Goal: Task Accomplishment & Management: Manage account settings

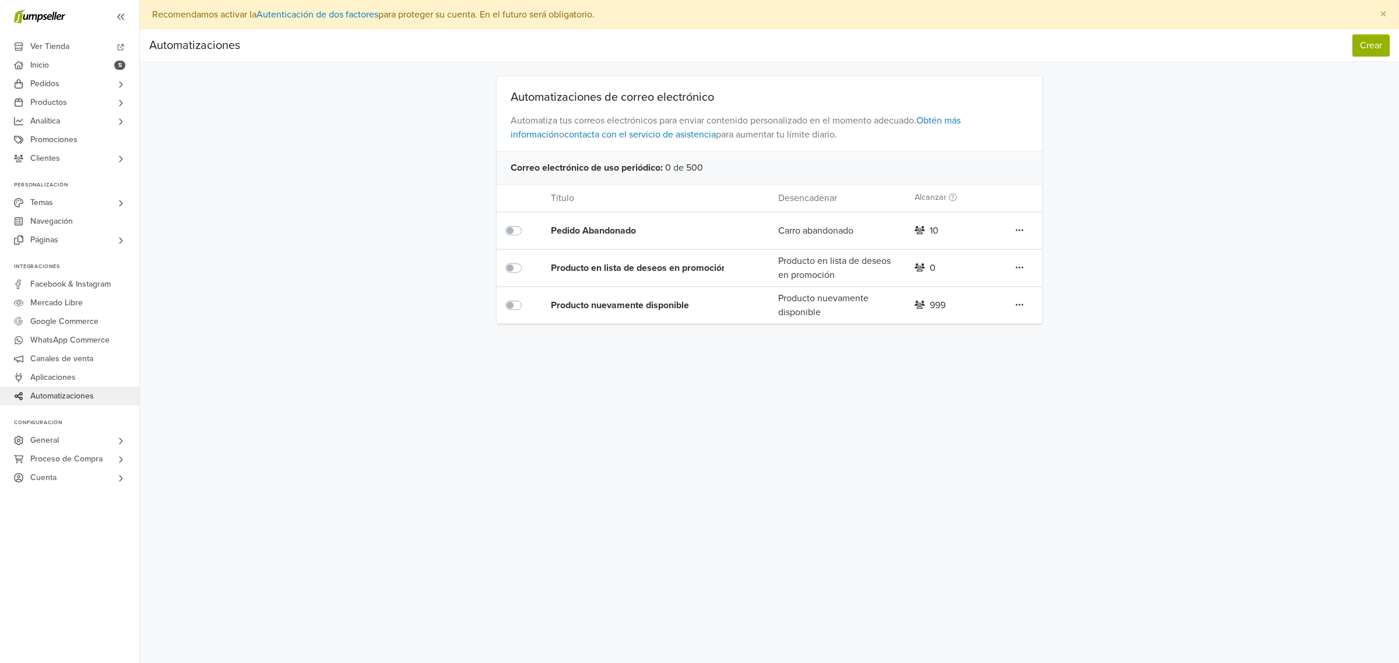
click at [1015, 232] on icon at bounding box center [1019, 230] width 8 height 9
click at [955, 255] on link "Editar" at bounding box center [978, 254] width 92 height 19
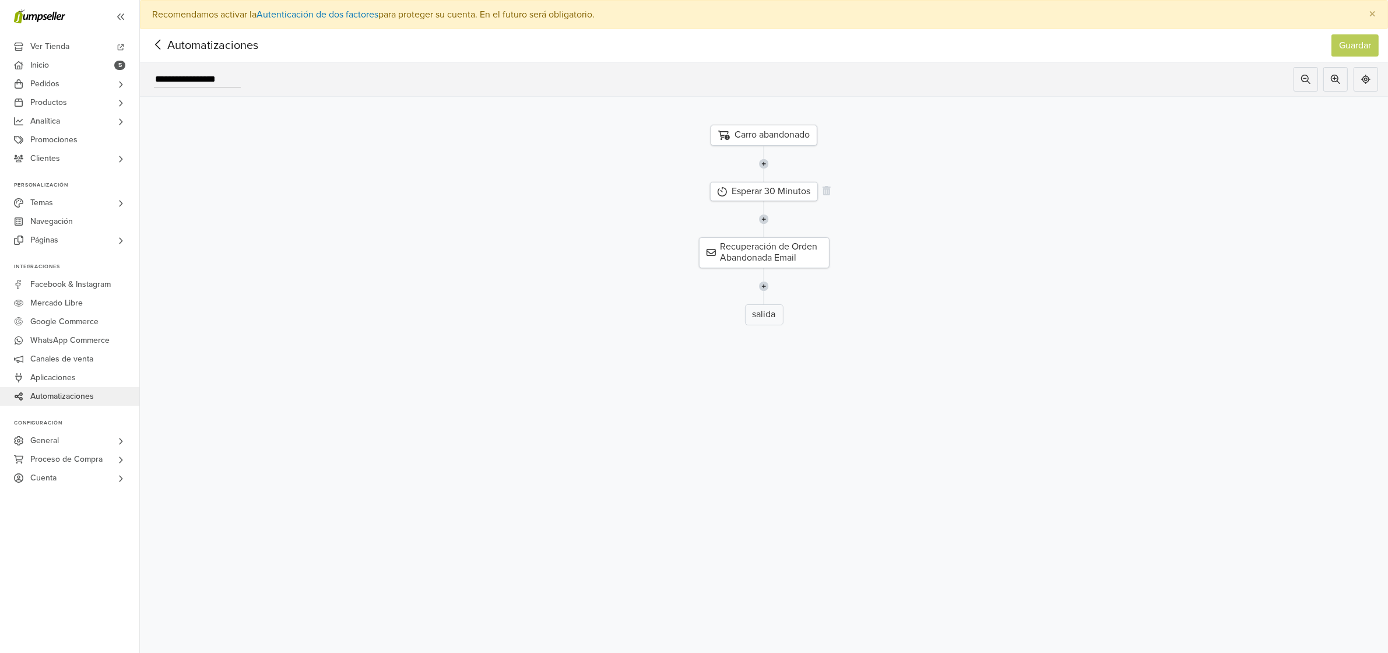
click at [797, 191] on div "Esperar 30 Minutos" at bounding box center [764, 191] width 108 height 19
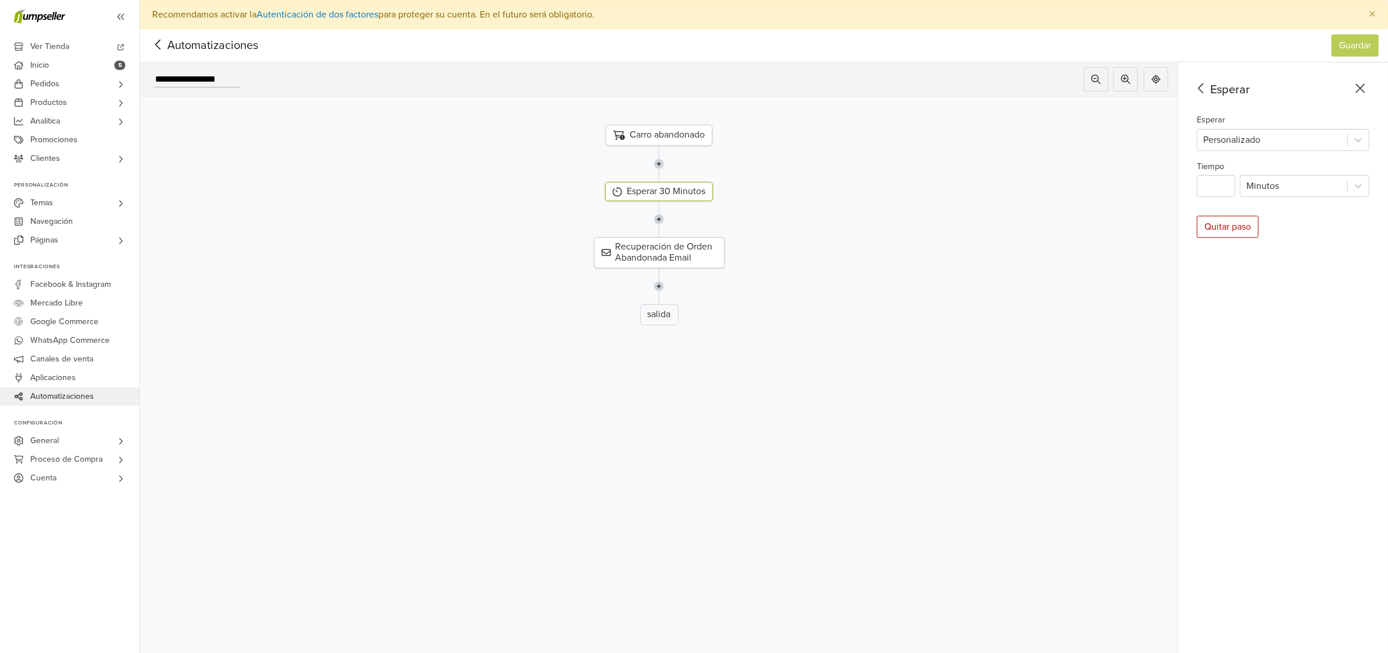
click at [674, 136] on div "Carro abandonado" at bounding box center [659, 135] width 107 height 21
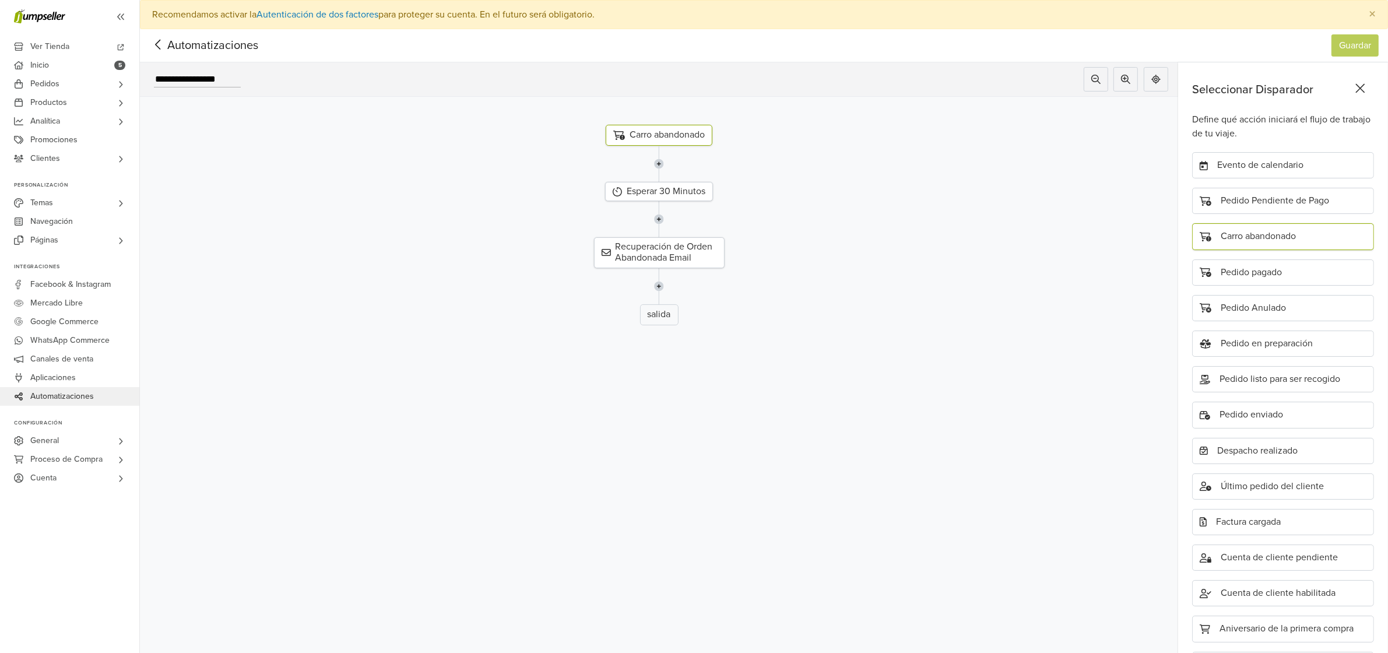
click at [1365, 88] on icon at bounding box center [1360, 88] width 9 height 9
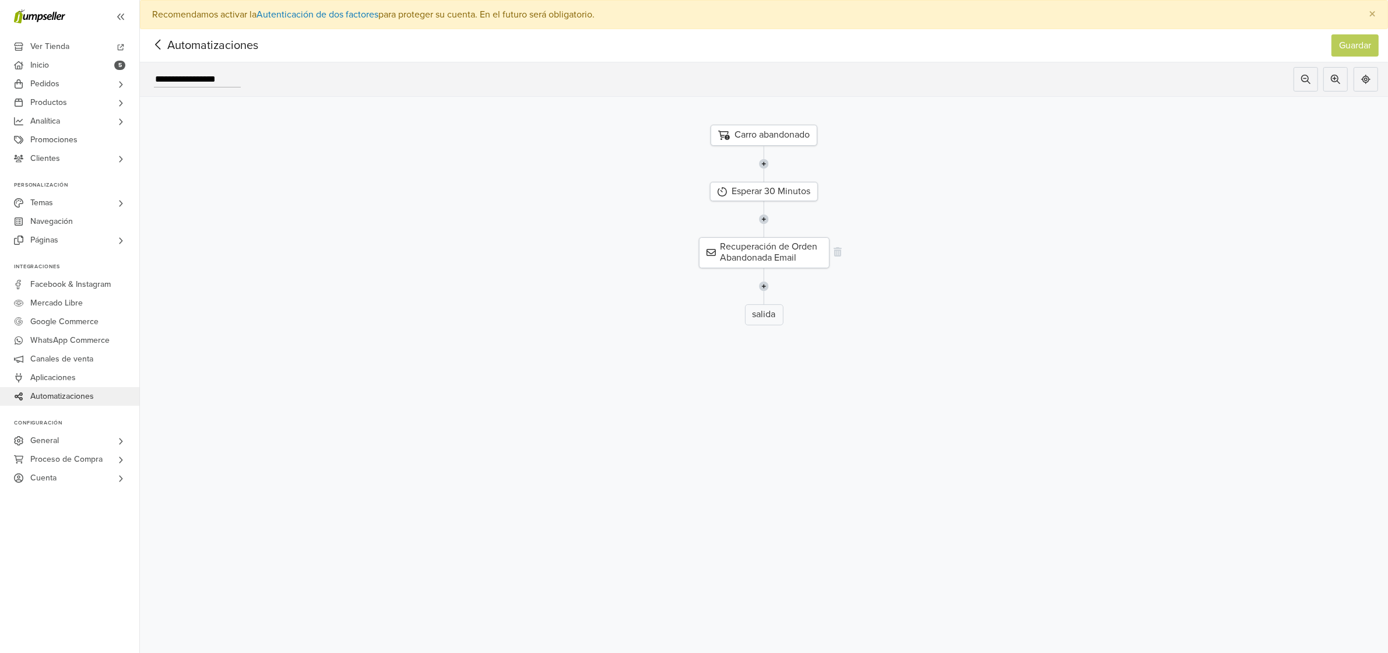
click at [793, 258] on div "Recuperación de Orden Abandonada Email" at bounding box center [764, 252] width 131 height 30
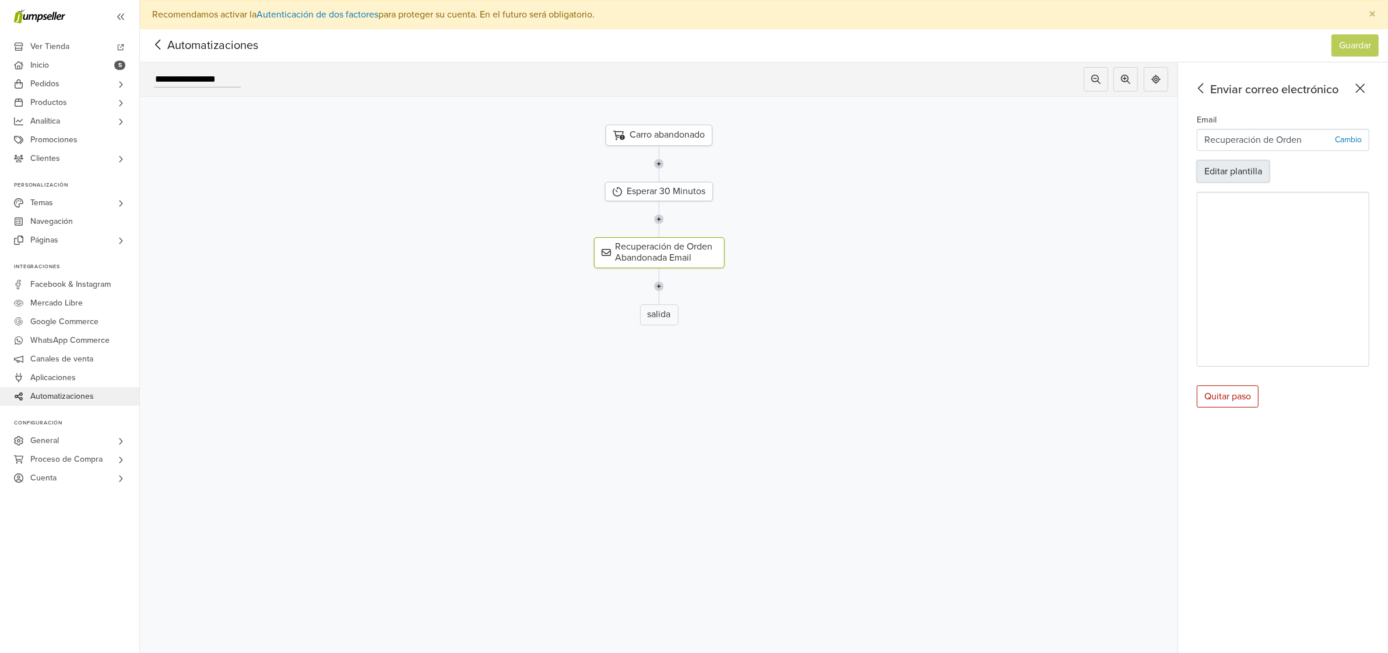
click at [1254, 171] on button "Editar plantilla" at bounding box center [1233, 171] width 73 height 22
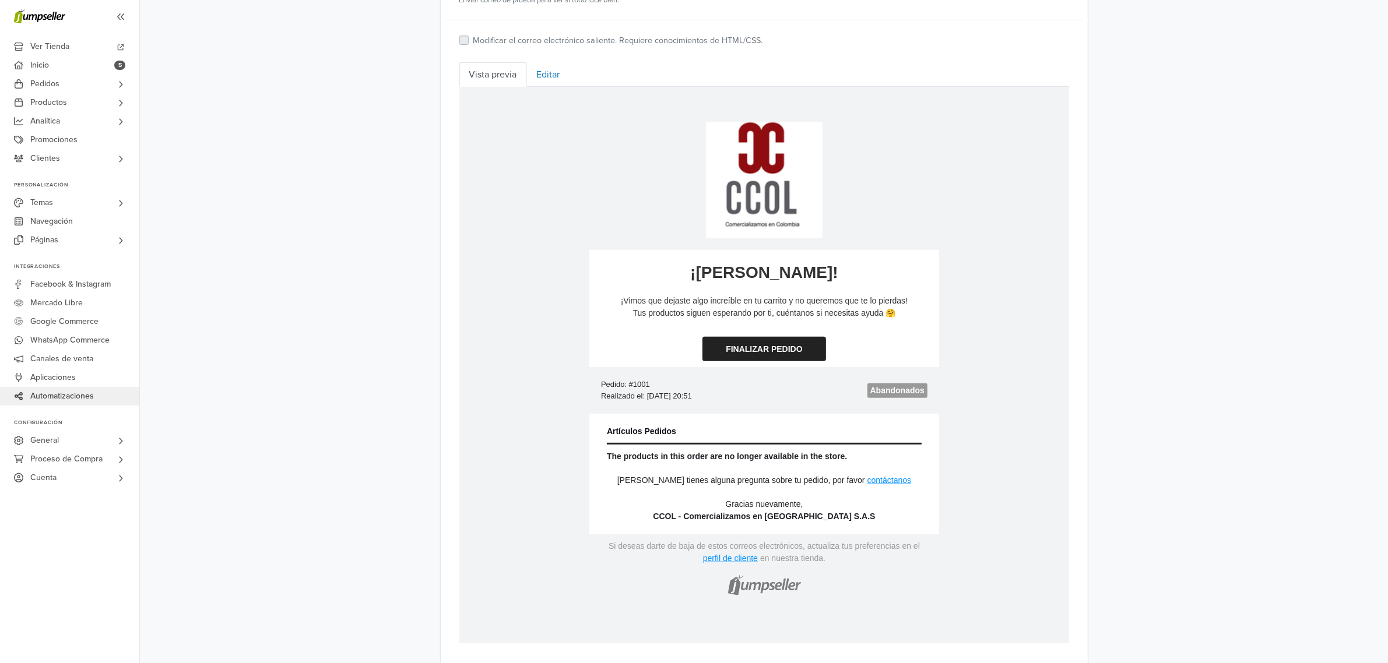
scroll to position [475, 0]
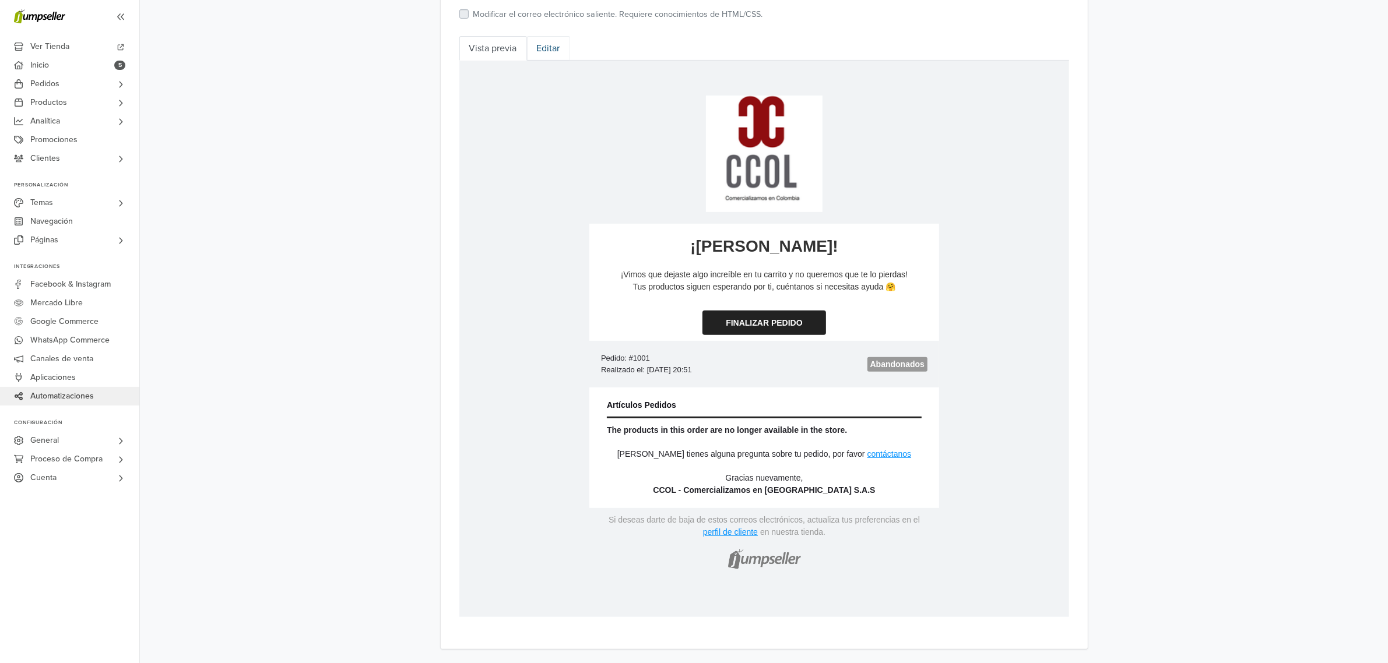
click at [539, 47] on link "Editar" at bounding box center [548, 48] width 43 height 24
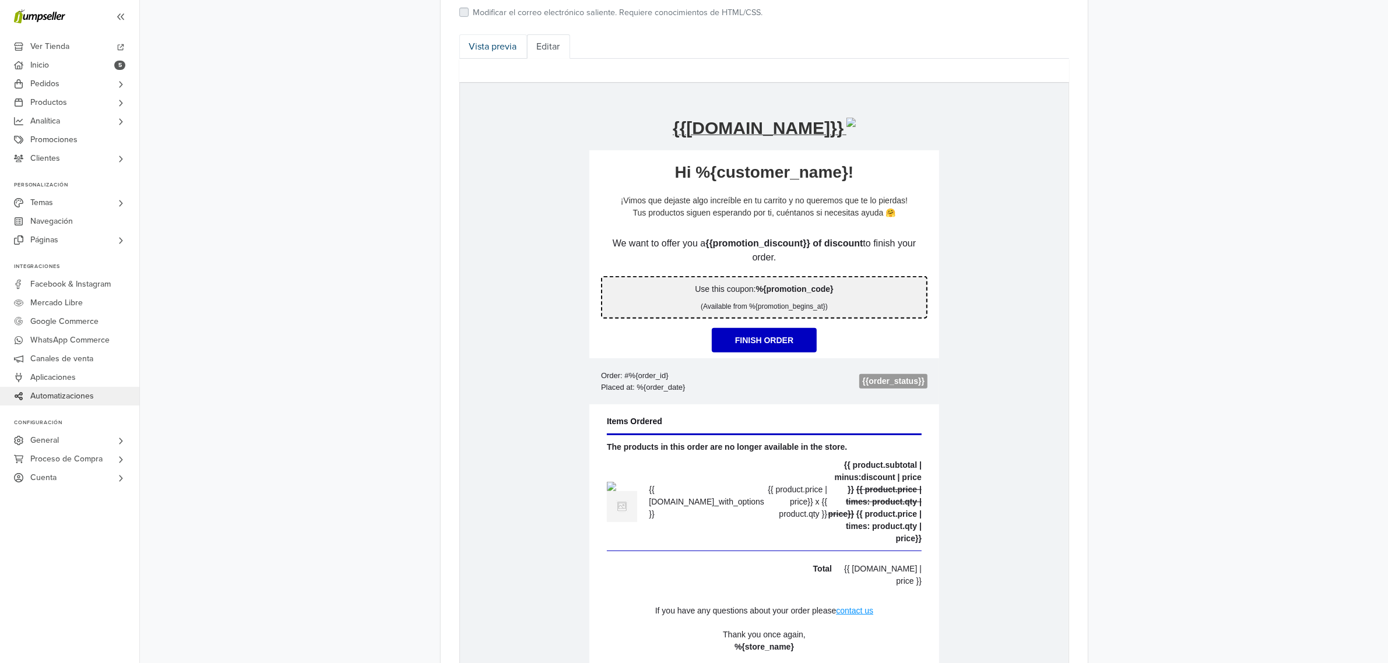
click at [499, 50] on link "Vista previa" at bounding box center [493, 46] width 68 height 24
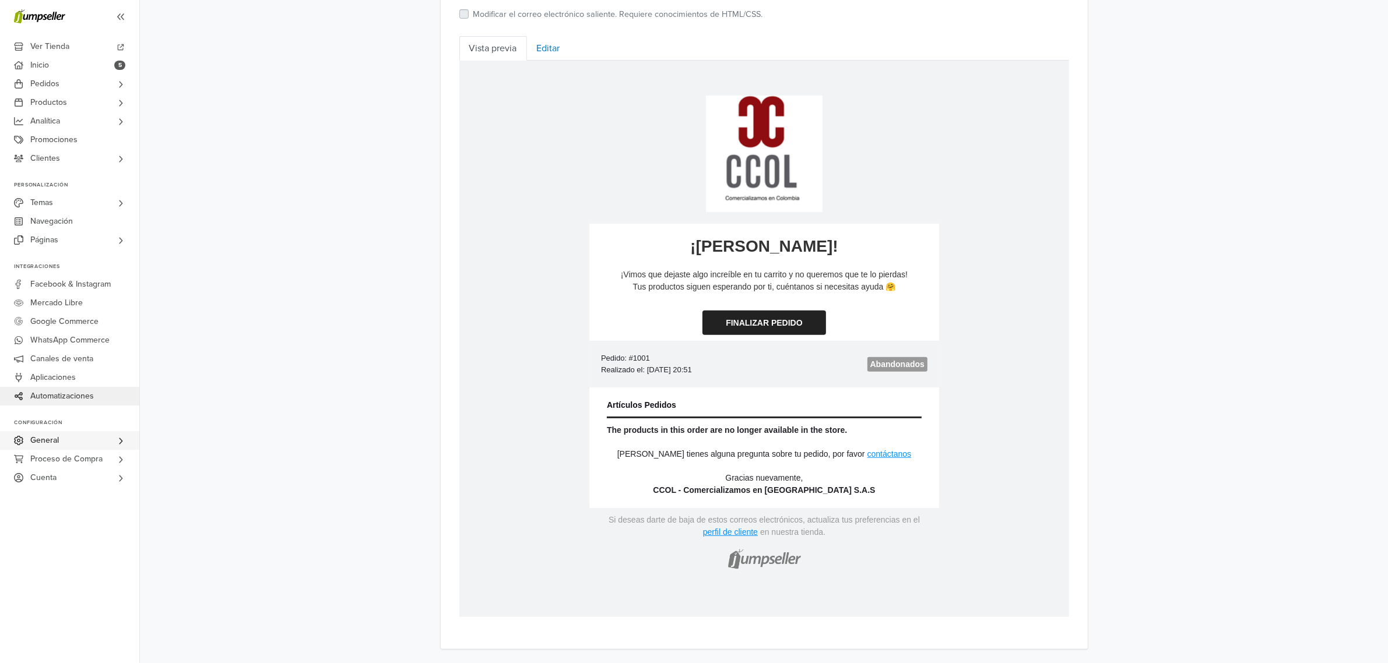
click at [110, 434] on link "General" at bounding box center [69, 440] width 139 height 19
click at [89, 363] on span "Canales de venta" at bounding box center [61, 359] width 63 height 19
